Goal: Transaction & Acquisition: Book appointment/travel/reservation

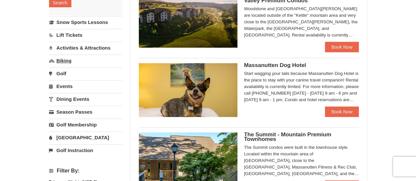
scroll to position [131, 0]
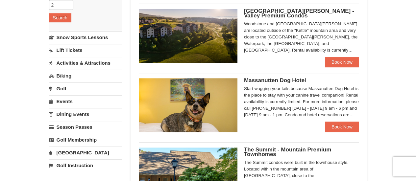
click at [73, 148] on link "Water Park" at bounding box center [85, 153] width 73 height 12
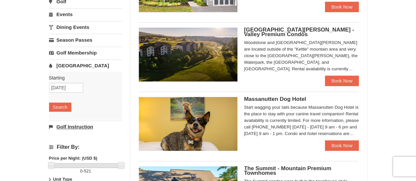
scroll to position [99, 0]
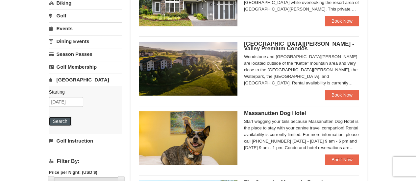
click at [58, 120] on button "Search" at bounding box center [60, 121] width 22 height 9
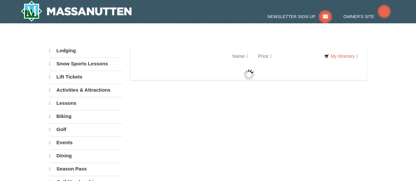
select select "10"
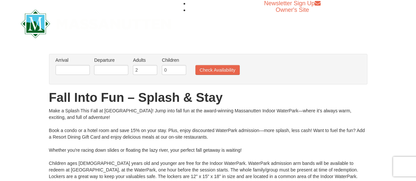
drag, startPoint x: 89, startPoint y: 73, endPoint x: 77, endPoint y: 73, distance: 12.2
click at [86, 73] on li "Arrival Please format dates MM/DD/YYYY Please format dates MM/DD/YYYY" at bounding box center [72, 67] width 37 height 21
click at [77, 73] on input "text" at bounding box center [73, 70] width 34 height 10
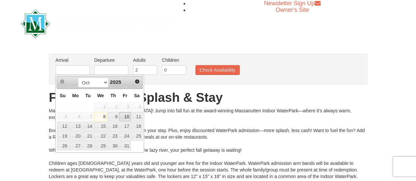
click at [124, 114] on link "10" at bounding box center [124, 116] width 11 height 9
type input "[DATE]"
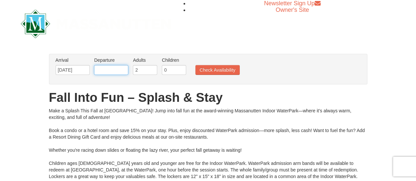
click at [119, 73] on input "text" at bounding box center [111, 70] width 34 height 10
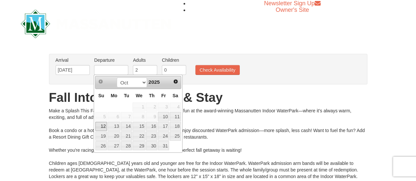
click at [104, 124] on link "12" at bounding box center [101, 126] width 12 height 9
type input "[DATE]"
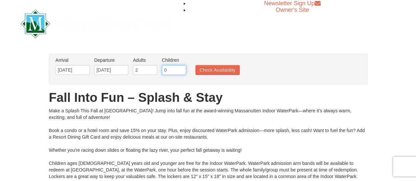
click at [181, 70] on input "0" at bounding box center [174, 70] width 24 height 10
click at [181, 69] on input "1" at bounding box center [174, 70] width 24 height 10
type input "2"
click at [181, 69] on input "2" at bounding box center [174, 70] width 24 height 10
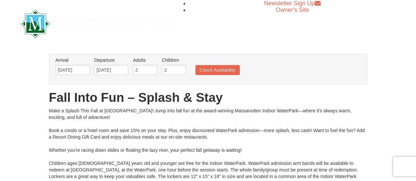
click at [241, 71] on ul "Arrival Please format dates MM/DD/YYYY Please format dates MM/DD/YYYY 10/10/202…" at bounding box center [204, 67] width 301 height 21
click at [221, 69] on button "Check Availability" at bounding box center [217, 70] width 44 height 10
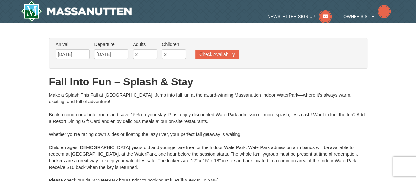
type input "10/11/2025"
type input "[DATE]"
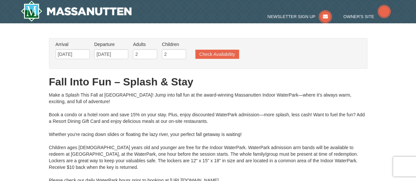
type input "[DATE]"
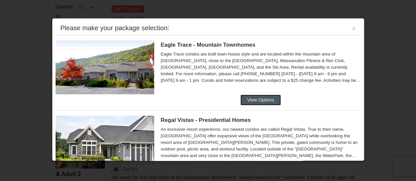
click at [256, 101] on button "View Options" at bounding box center [260, 100] width 40 height 11
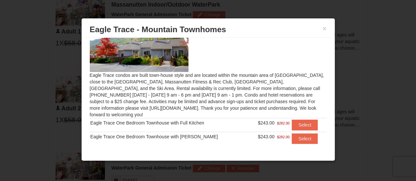
scroll to position [25, 0]
click at [322, 27] on button "×" at bounding box center [324, 28] width 4 height 7
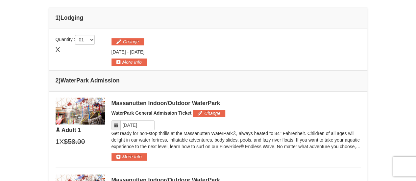
scroll to position [279, 0]
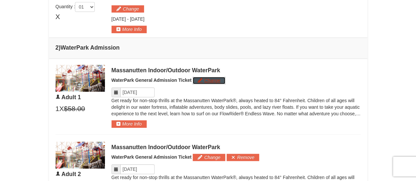
click at [213, 79] on button "Change" at bounding box center [209, 80] width 33 height 7
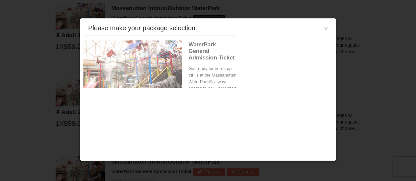
scroll to position [343, 0]
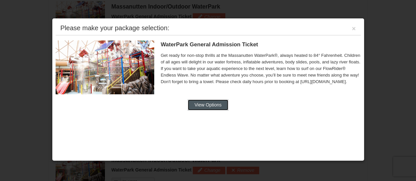
click at [223, 104] on button "View Options" at bounding box center [208, 105] width 40 height 11
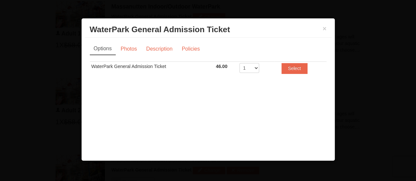
scroll to position [0, 0]
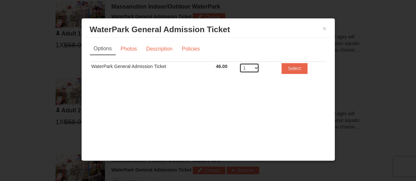
click at [256, 69] on select "1 2 3 4 5 6 7 8" at bounding box center [249, 68] width 20 height 10
select select "4"
click at [239, 63] on select "1 2 3 4 5 6 7 8" at bounding box center [249, 68] width 20 height 10
click at [300, 65] on button "Select" at bounding box center [294, 68] width 26 height 11
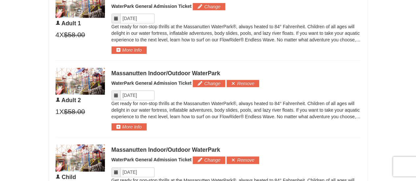
scroll to position [343, 0]
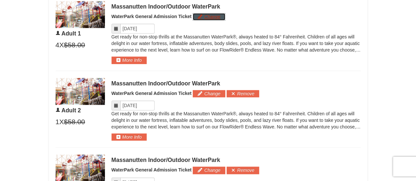
click at [199, 14] on button "Change" at bounding box center [209, 16] width 33 height 7
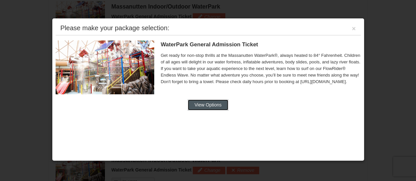
click at [215, 105] on button "View Options" at bounding box center [208, 105] width 40 height 11
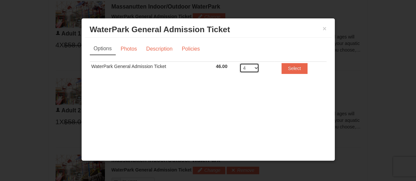
click at [258, 68] on select "1 2 3 4 5 6 7 8" at bounding box center [249, 68] width 20 height 10
select select "1"
click at [239, 63] on select "1 2 3 4 5 6 7 8" at bounding box center [249, 68] width 20 height 10
click at [294, 77] on td "Select" at bounding box center [303, 70] width 47 height 16
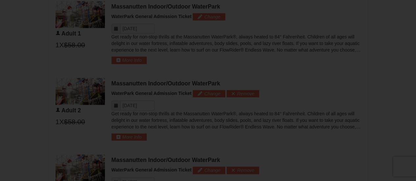
click at [295, 73] on div "× WaterPark General Admission Ticket Massanutten Indoor/Outdoor WaterPark Optio…" at bounding box center [208, 26] width 254 height 143
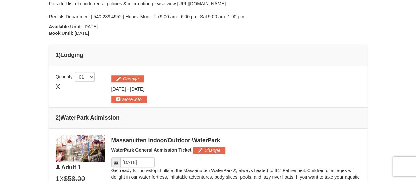
scroll to position [179, 0]
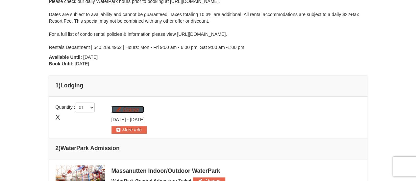
click at [120, 112] on button "Change" at bounding box center [127, 109] width 33 height 7
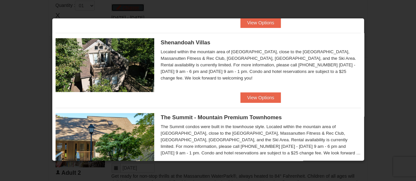
scroll to position [164, 0]
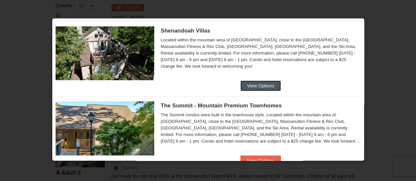
click at [273, 82] on button "View Options" at bounding box center [260, 86] width 40 height 11
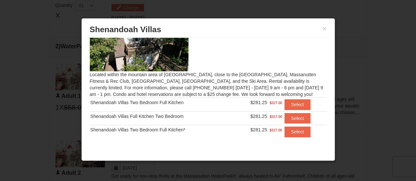
scroll to position [346, 0]
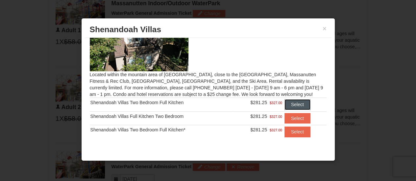
click at [295, 107] on button "Select" at bounding box center [297, 104] width 26 height 11
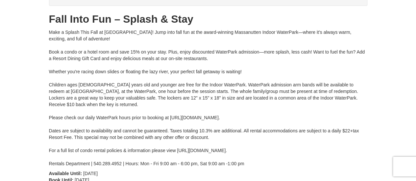
scroll to position [0, 0]
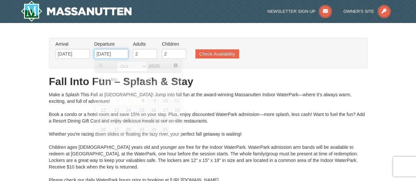
click at [116, 53] on input "10/12/2025" at bounding box center [111, 54] width 34 height 10
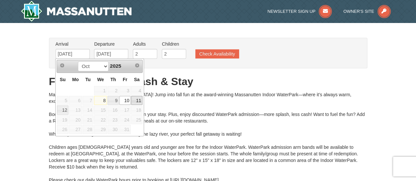
click at [134, 98] on link "11" at bounding box center [136, 100] width 11 height 9
type input "[DATE]"
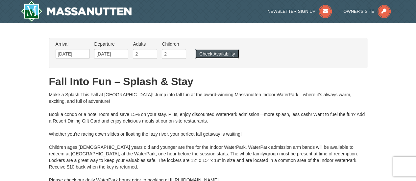
click at [214, 55] on button "Check Availability" at bounding box center [217, 53] width 44 height 9
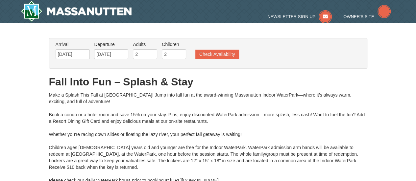
type input "[DATE]"
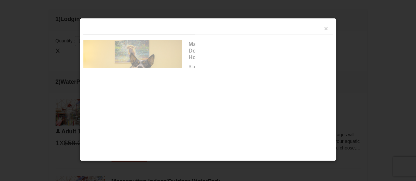
scroll to position [279, 0]
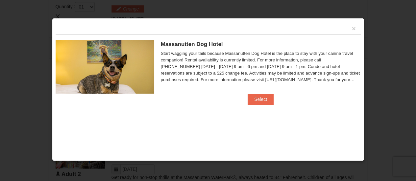
click at [350, 29] on div "×" at bounding box center [208, 28] width 305 height 13
click at [354, 29] on button "×" at bounding box center [354, 28] width 4 height 7
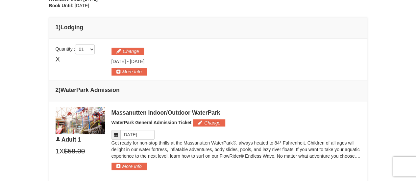
scroll to position [214, 0]
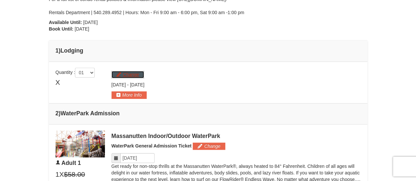
click at [119, 74] on button "Change" at bounding box center [127, 74] width 33 height 7
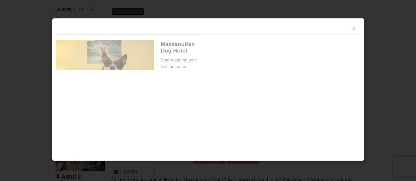
scroll to position [281, 0]
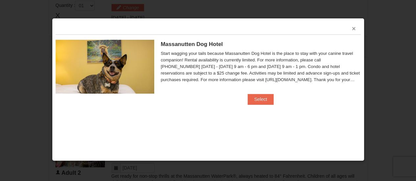
click at [352, 28] on button "×" at bounding box center [354, 28] width 4 height 7
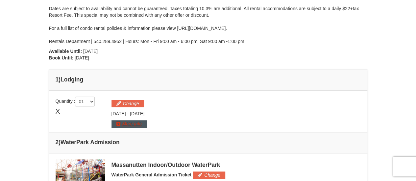
scroll to position [149, 0]
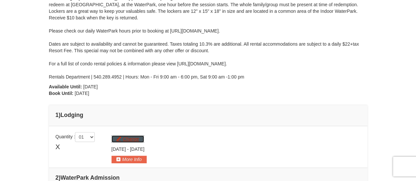
click at [122, 137] on button "Change" at bounding box center [127, 138] width 33 height 7
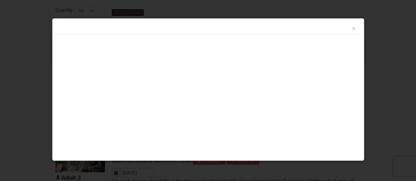
scroll to position [281, 0]
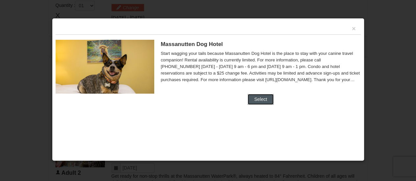
click at [270, 94] on button "Select" at bounding box center [260, 99] width 26 height 11
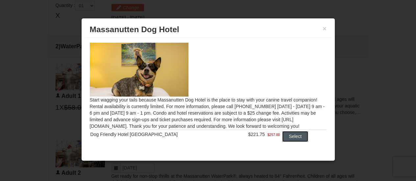
click at [282, 139] on button "Select" at bounding box center [295, 136] width 26 height 11
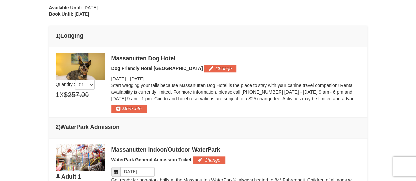
scroll to position [215, 0]
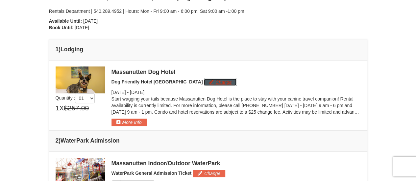
click at [204, 83] on button "Change" at bounding box center [220, 82] width 33 height 7
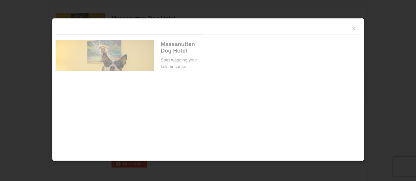
scroll to position [281, 0]
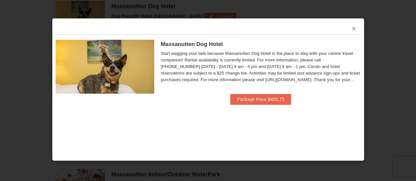
click at [353, 26] on button "×" at bounding box center [354, 28] width 4 height 7
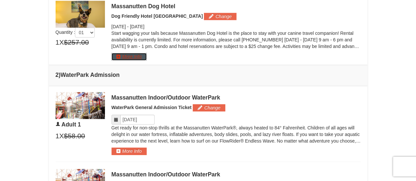
click at [140, 56] on button "More Info" at bounding box center [128, 56] width 35 height 7
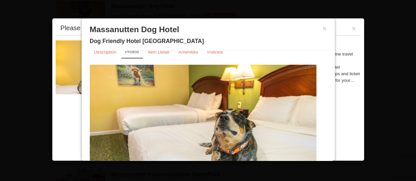
scroll to position [0, 0]
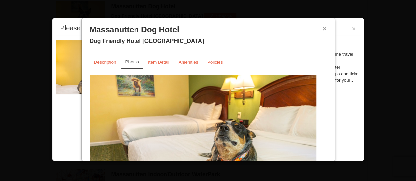
click at [322, 29] on button "×" at bounding box center [324, 28] width 4 height 7
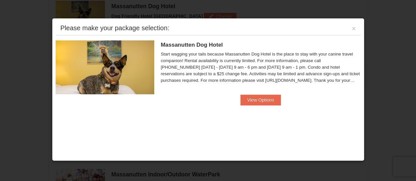
click at [347, 26] on div "Please make your package selection: ×" at bounding box center [208, 28] width 305 height 13
click at [355, 31] on div "Please make your package selection: ×" at bounding box center [208, 28] width 305 height 13
click at [351, 30] on div "Please make your package selection: ×" at bounding box center [208, 28] width 305 height 13
click at [352, 30] on button "×" at bounding box center [354, 28] width 4 height 7
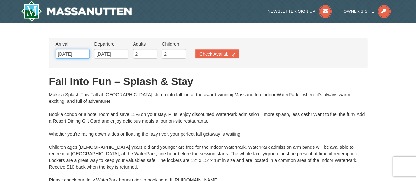
click at [81, 53] on input "[DATE]" at bounding box center [73, 54] width 34 height 10
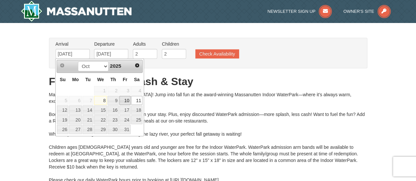
click at [127, 98] on link "10" at bounding box center [124, 100] width 11 height 9
type input "[DATE]"
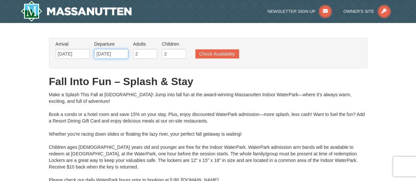
click at [119, 56] on input "10/12/2025" at bounding box center [111, 54] width 34 height 10
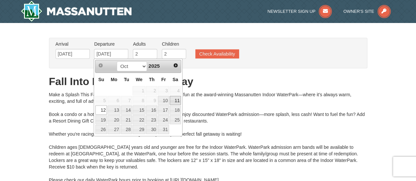
click at [174, 100] on link "11" at bounding box center [175, 100] width 11 height 9
type input "[DATE]"
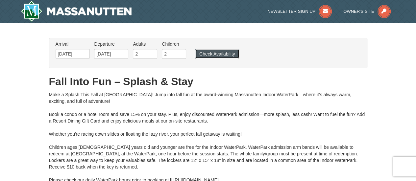
click at [218, 52] on button "Check Availability" at bounding box center [217, 53] width 44 height 9
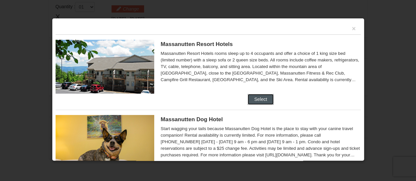
click at [256, 95] on button "Select" at bounding box center [260, 99] width 26 height 11
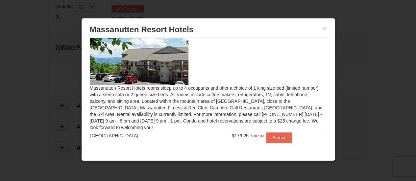
scroll to position [18, 0]
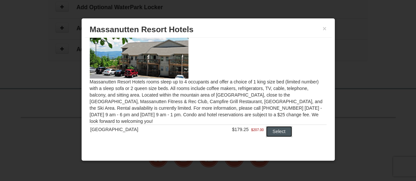
click at [279, 127] on button "Select" at bounding box center [279, 131] width 26 height 11
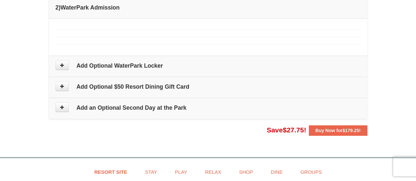
scroll to position [282, 0]
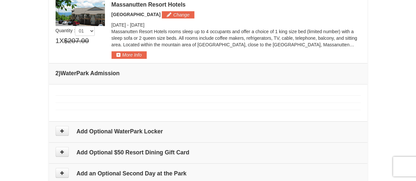
click at [79, 76] on td "2 ) WaterPark Admission" at bounding box center [208, 73] width 318 height 21
click at [79, 74] on h4 "2 ) WaterPark Admission" at bounding box center [208, 73] width 305 height 7
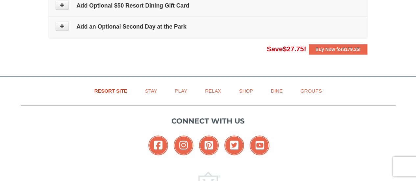
scroll to position [447, 0]
